Goal: Check status

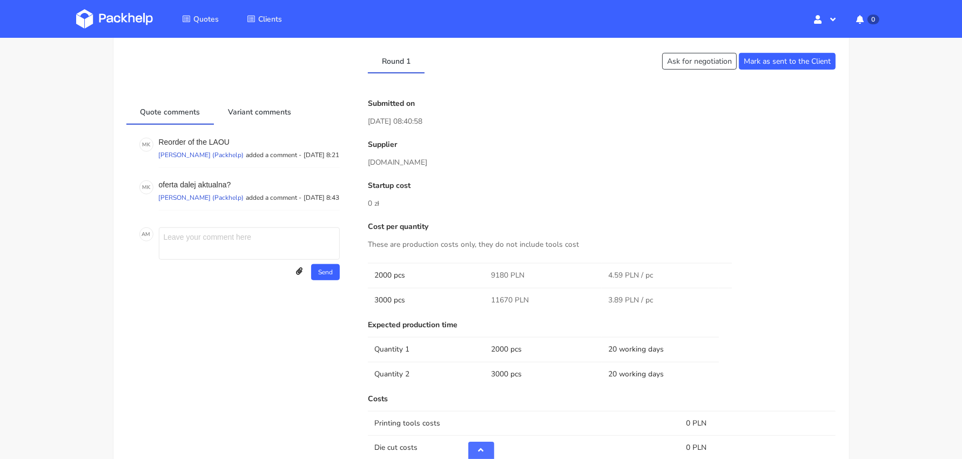
scroll to position [703, 0]
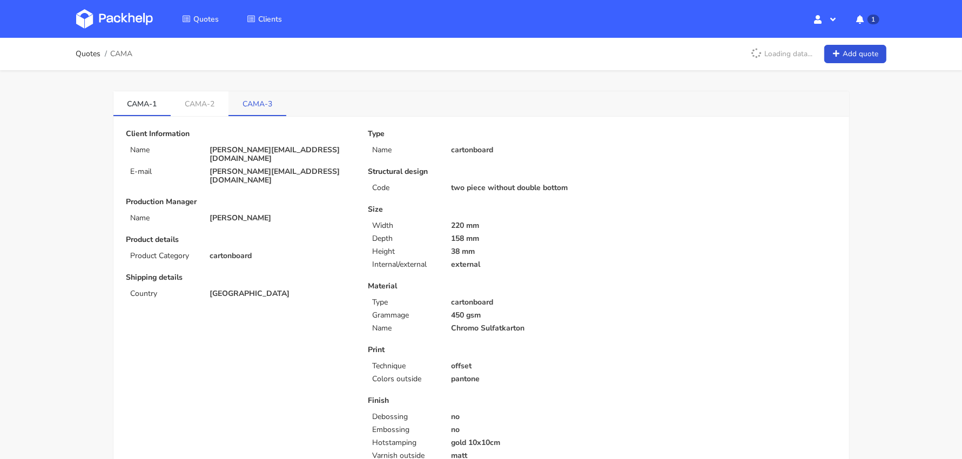
click at [265, 106] on link "CAMA-3" at bounding box center [257, 103] width 58 height 24
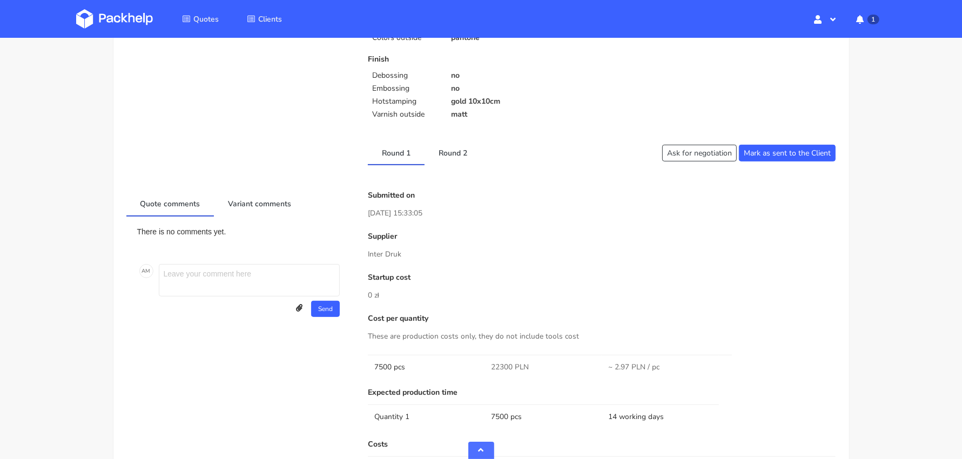
scroll to position [440, 0]
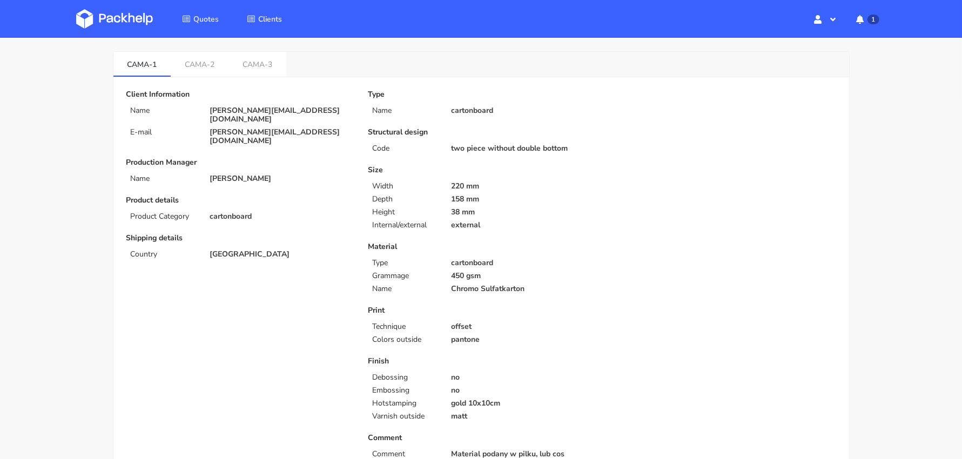
scroll to position [33, 0]
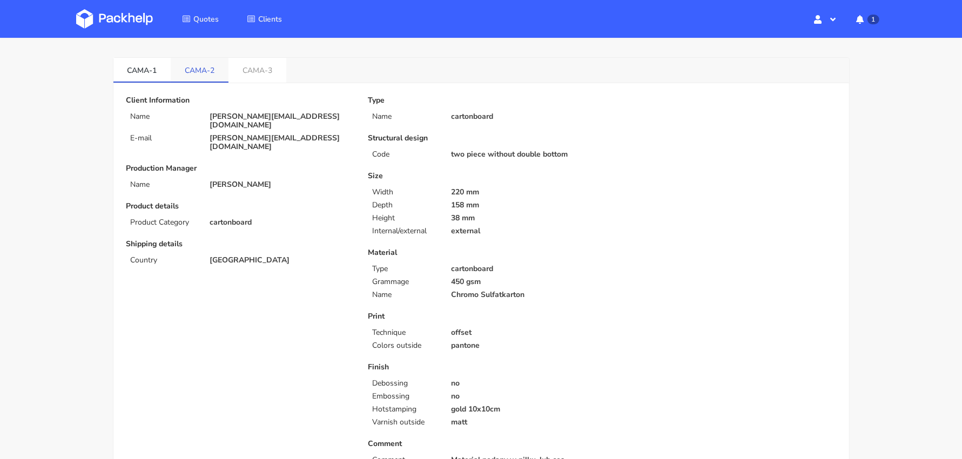
click at [212, 65] on link "CAMA-2" at bounding box center [200, 70] width 58 height 24
click at [261, 67] on link "CAMA-3" at bounding box center [257, 70] width 58 height 24
click at [138, 66] on link "CAMA-1" at bounding box center [142, 70] width 58 height 24
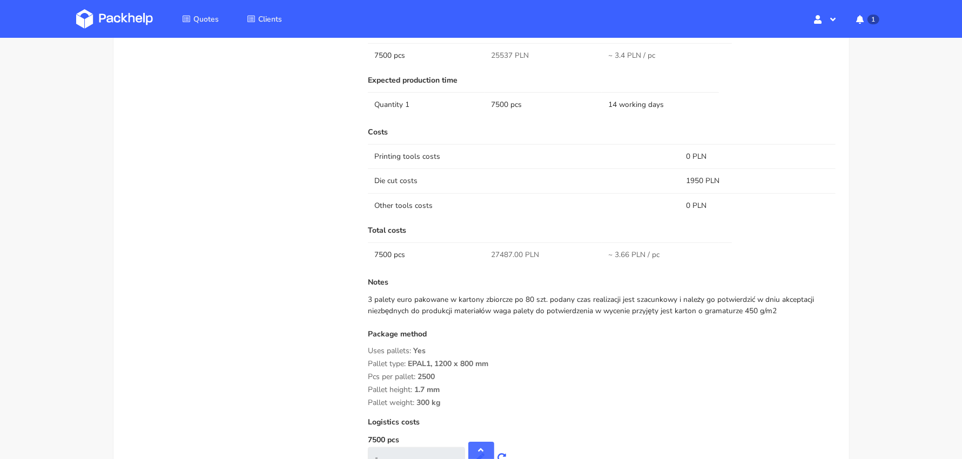
scroll to position [779, 0]
